Goal: Task Accomplishment & Management: Use online tool/utility

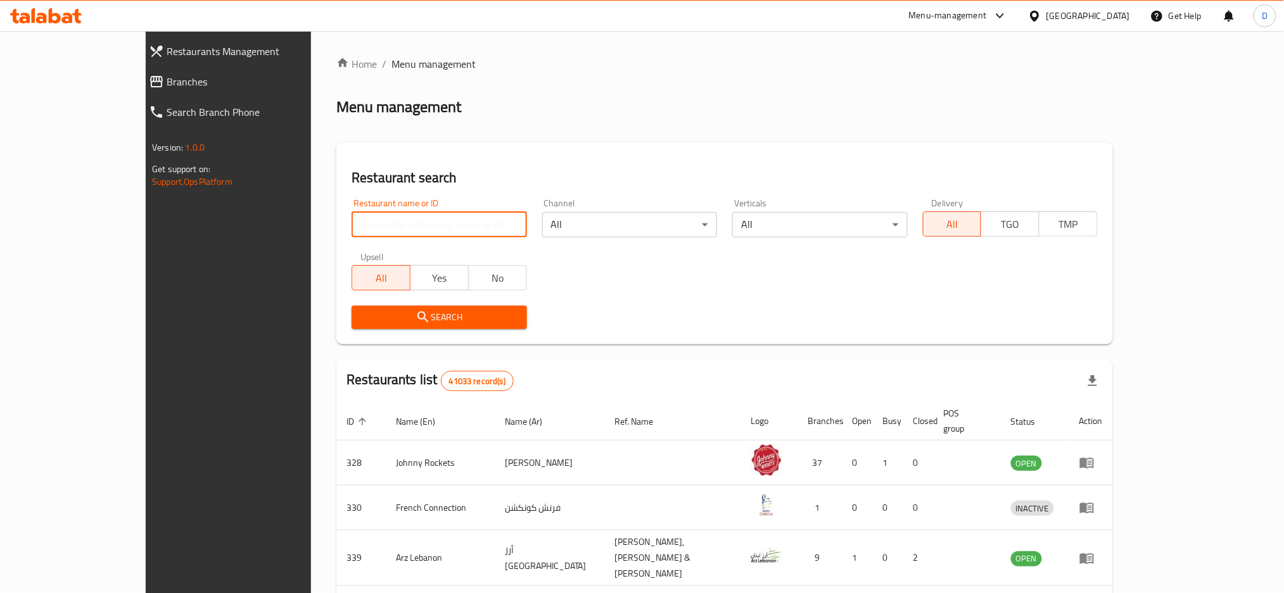
drag, startPoint x: 0, startPoint y: 0, endPoint x: 410, endPoint y: 221, distance: 465.5
click at [410, 221] on input "search" at bounding box center [438, 224] width 175 height 25
paste input "Cothas cafe"
type input "Cothas cafe"
click button "Search" at bounding box center [438, 317] width 175 height 23
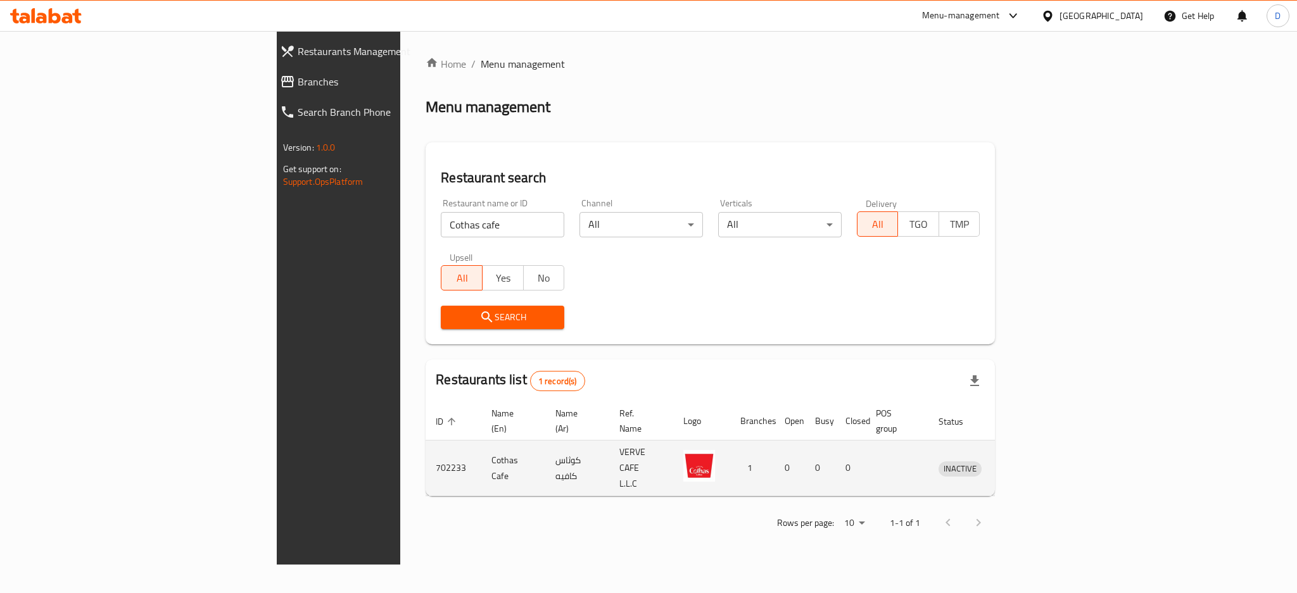
click at [1040, 451] on td "enhanced table" at bounding box center [1019, 469] width 44 height 56
click at [1022, 461] on icon "enhanced table" at bounding box center [1014, 468] width 15 height 15
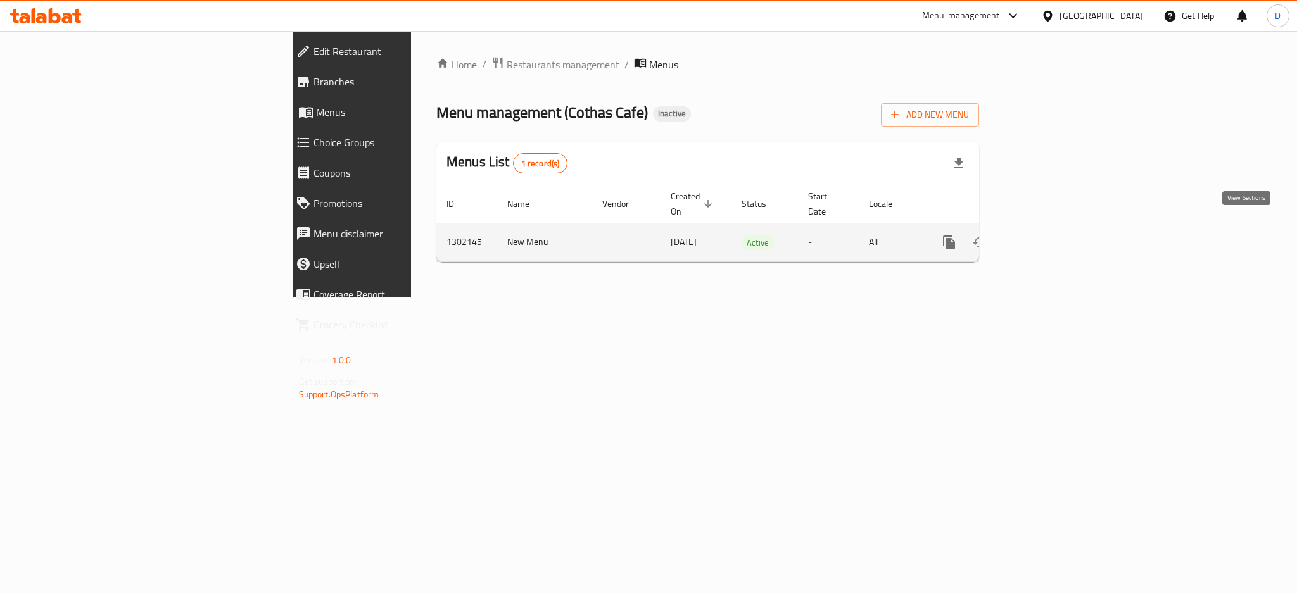
click at [1046, 237] on icon "enhanced table" at bounding box center [1040, 242] width 11 height 11
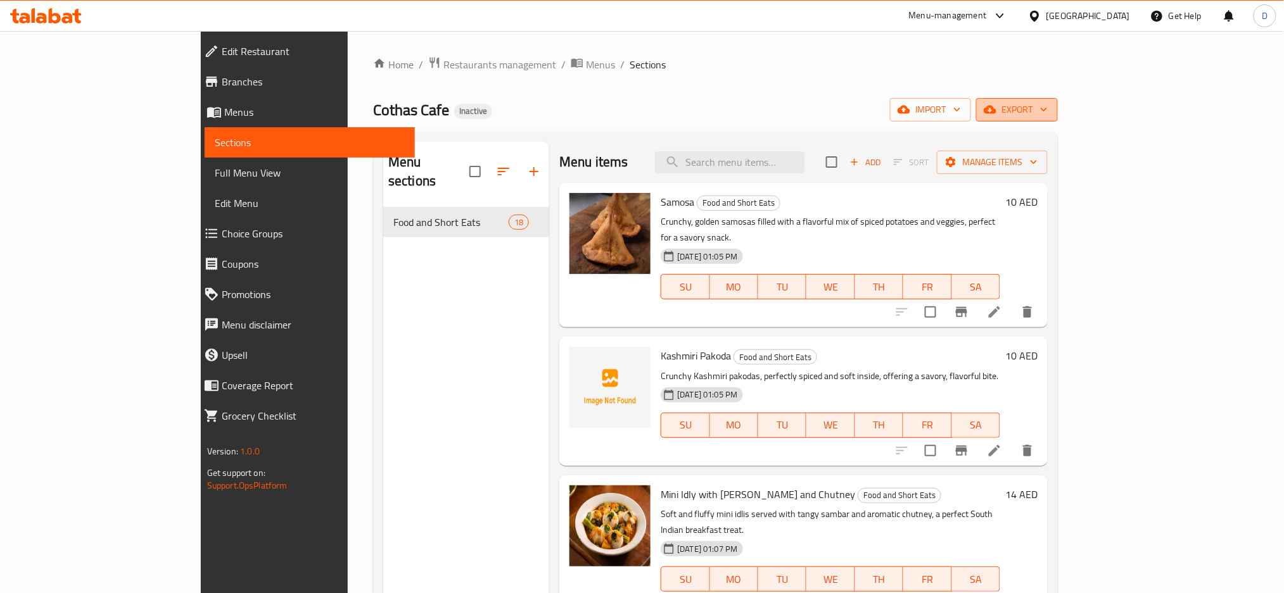
click at [1047, 106] on span "export" at bounding box center [1016, 110] width 61 height 16
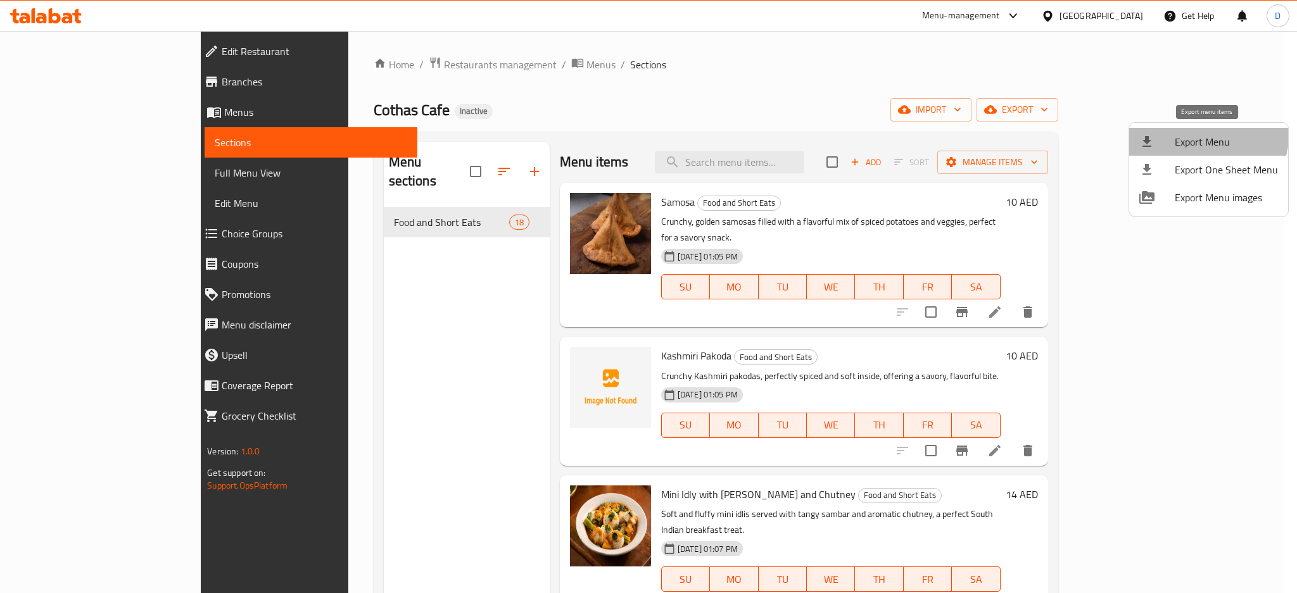
click at [1184, 130] on li "Export Menu" at bounding box center [1208, 142] width 159 height 28
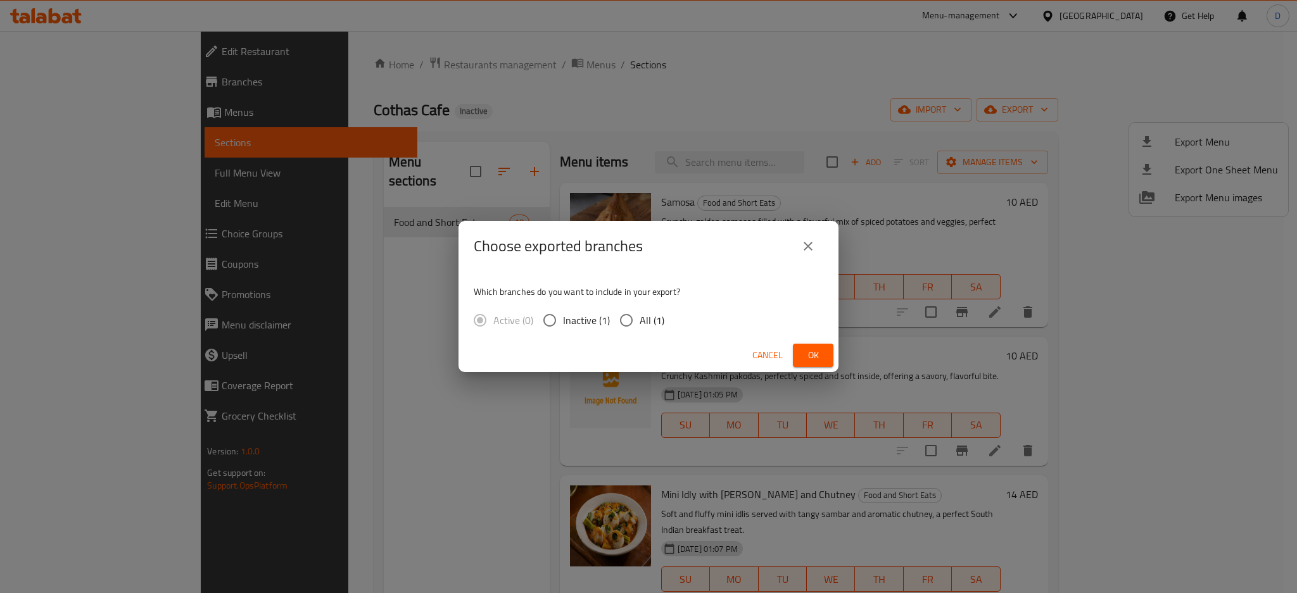
click at [814, 355] on span "Ok" at bounding box center [813, 356] width 20 height 16
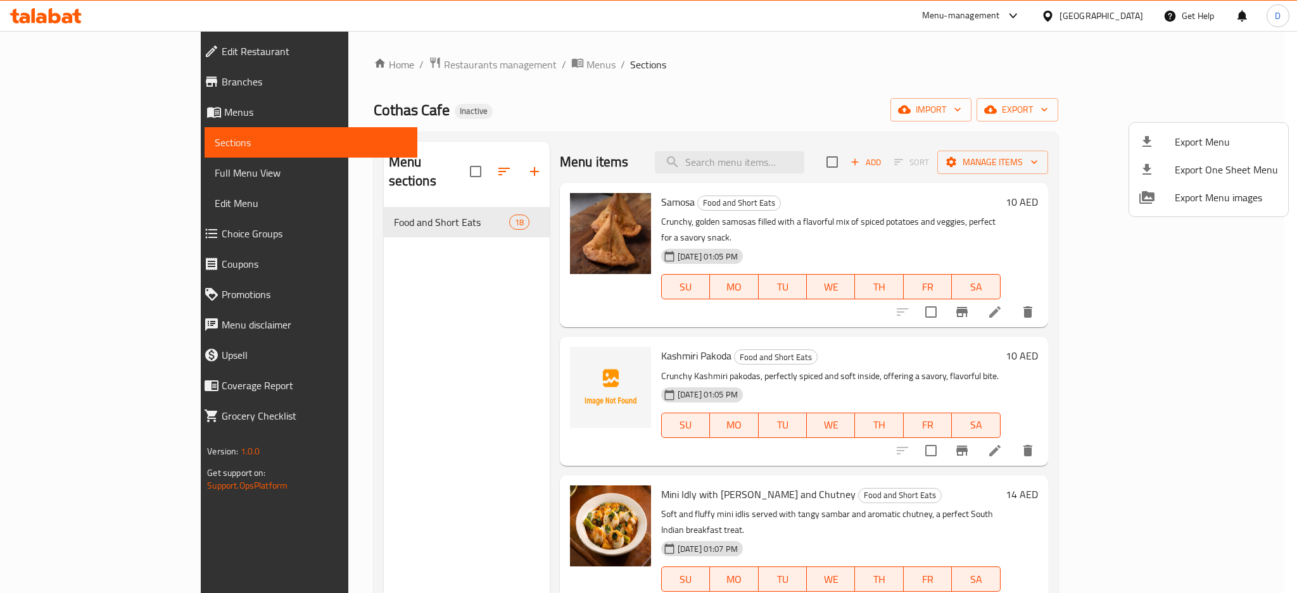
click at [119, 175] on div at bounding box center [648, 296] width 1297 height 593
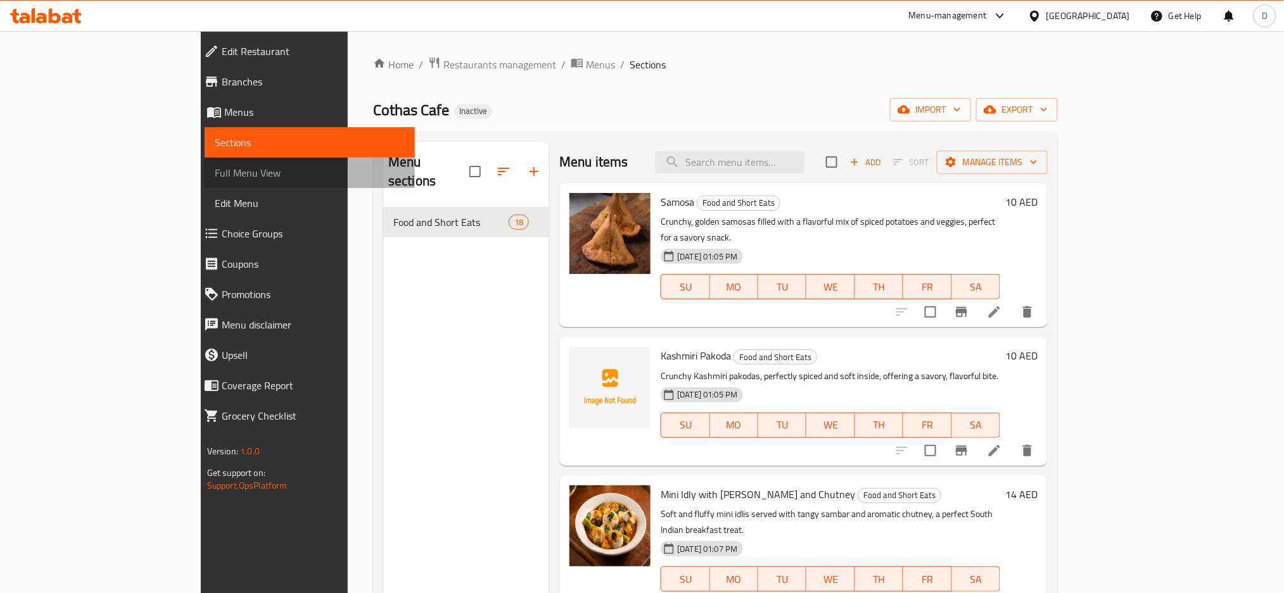
drag, startPoint x: 119, startPoint y: 175, endPoint x: 765, endPoint y: 87, distance: 652.0
click at [215, 175] on span "Full Menu View" at bounding box center [310, 172] width 191 height 15
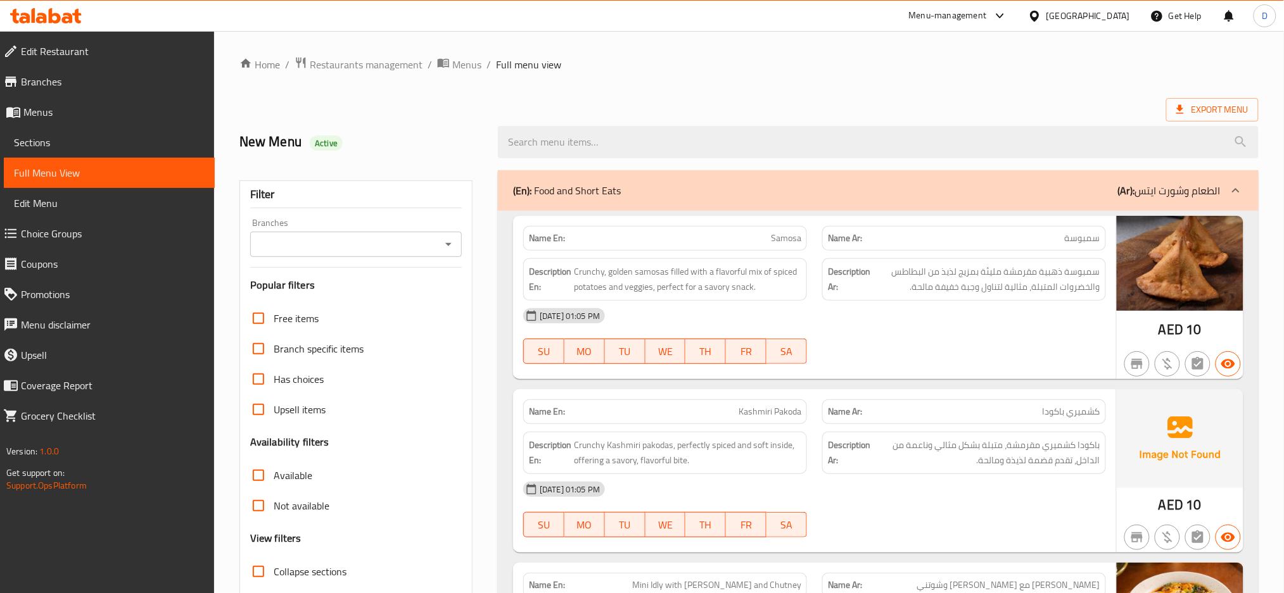
scroll to position [83, 0]
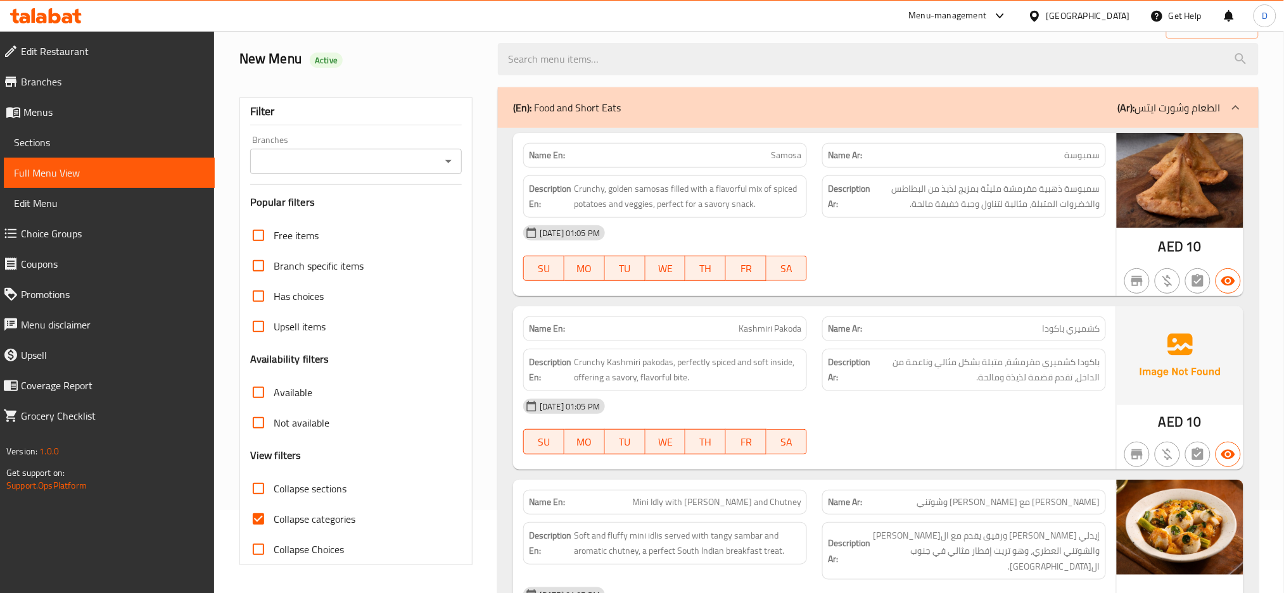
click at [344, 519] on span "Collapse categories" at bounding box center [315, 519] width 82 height 15
click at [274, 519] on input "Collapse categories" at bounding box center [258, 519] width 30 height 30
checkbox input "false"
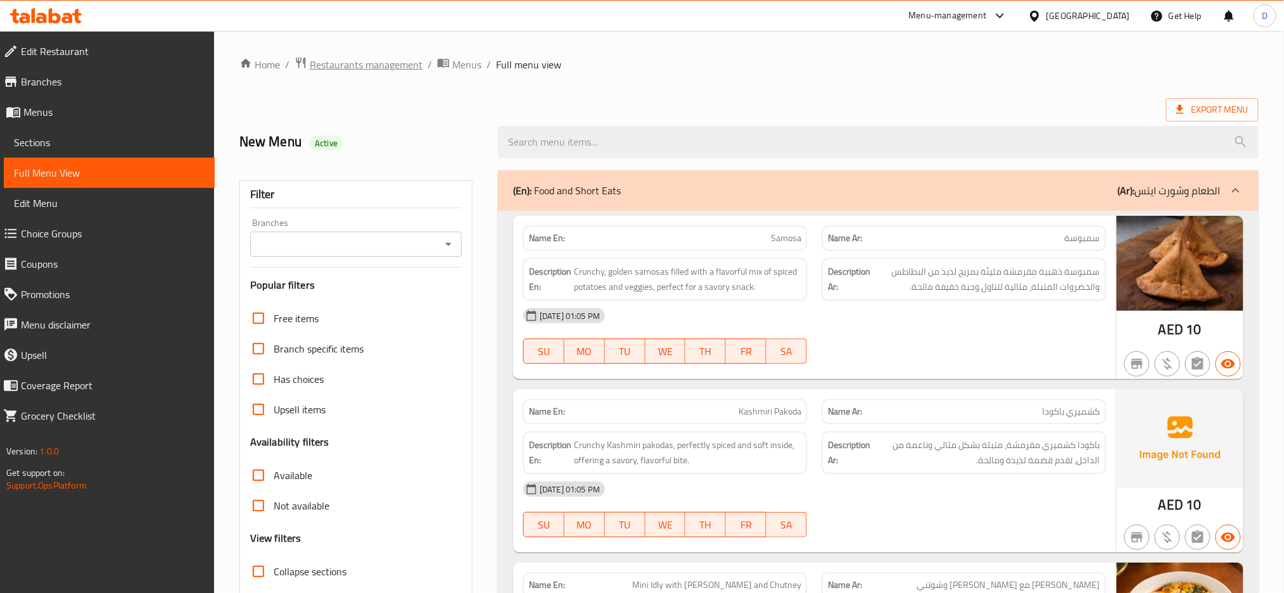
click at [400, 63] on span "Restaurants management" at bounding box center [366, 64] width 113 height 15
